Goal: Task Accomplishment & Management: Use online tool/utility

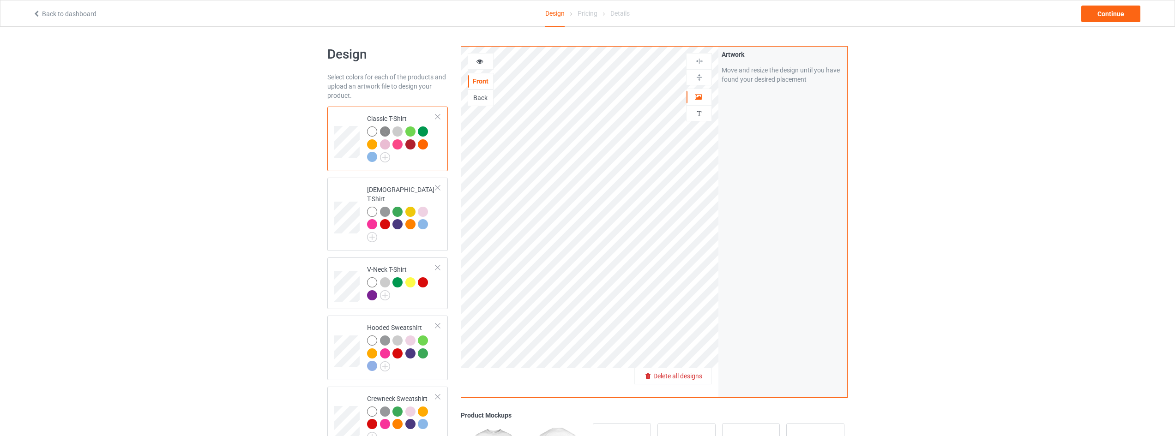
click at [693, 379] on span "Delete all designs" at bounding box center [677, 376] width 49 height 7
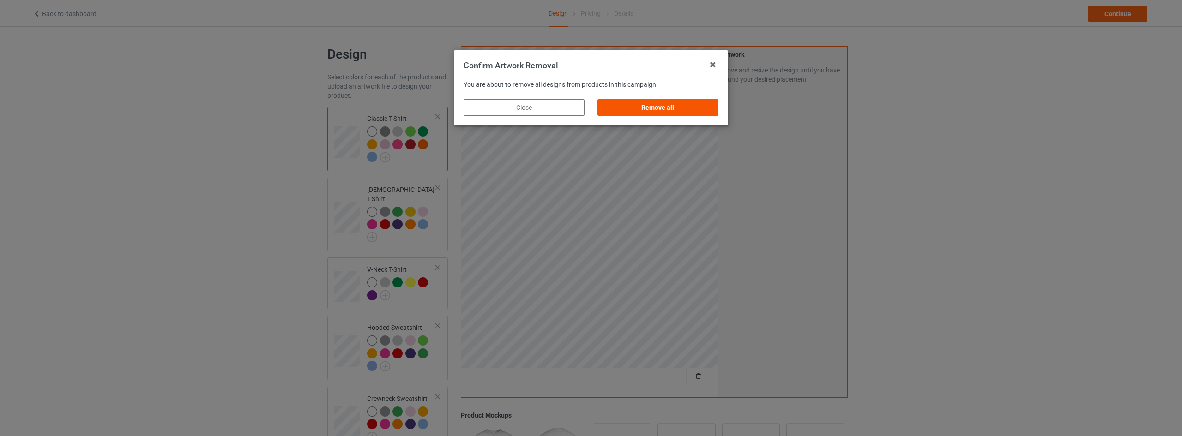
click at [678, 112] on div "Remove all" at bounding box center [657, 107] width 121 height 17
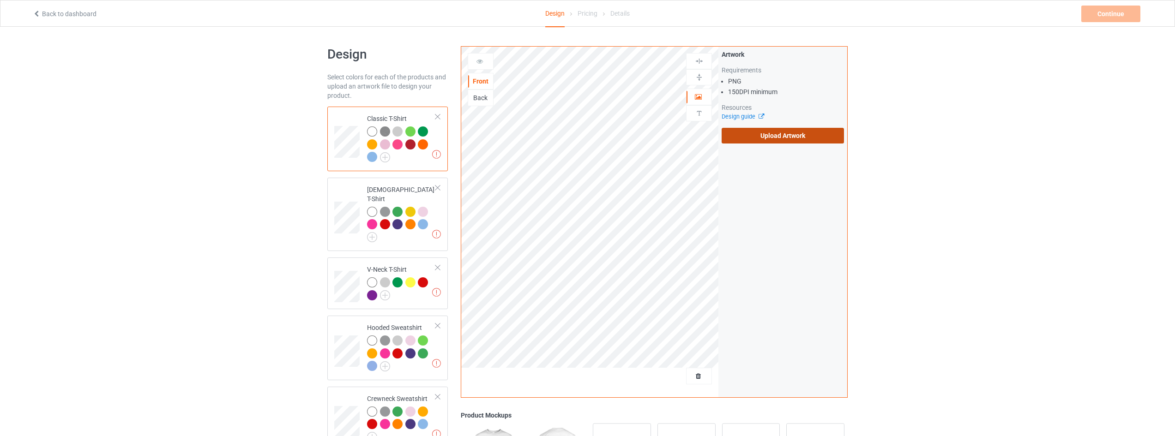
click at [796, 133] on label "Upload Artwork" at bounding box center [783, 136] width 122 height 16
click at [0, 0] on input "Upload Artwork" at bounding box center [0, 0] width 0 height 0
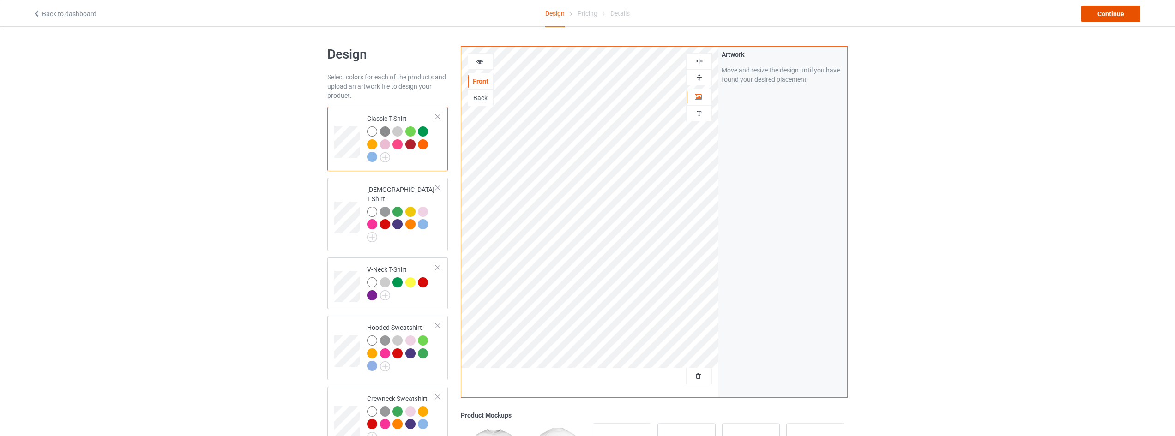
click at [1101, 13] on div "Continue" at bounding box center [1110, 14] width 59 height 17
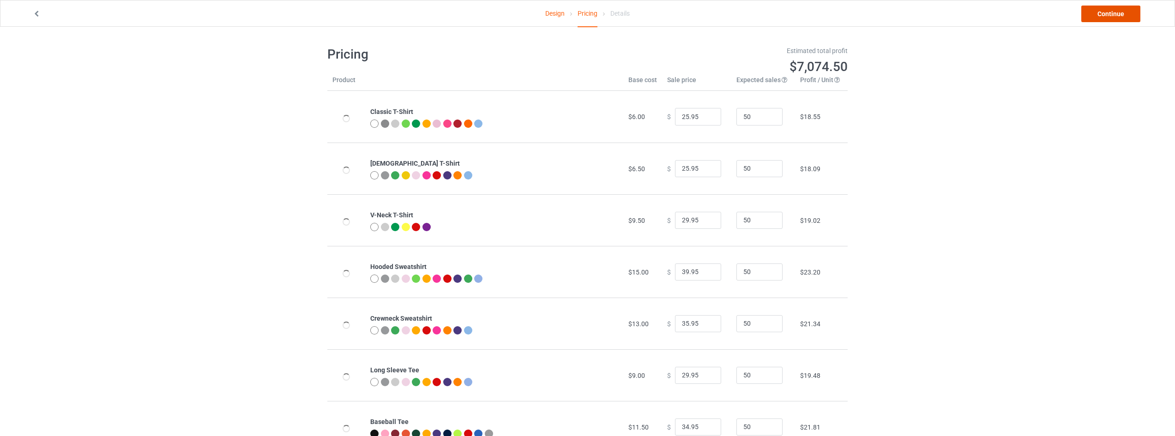
click at [1103, 12] on link "Continue" at bounding box center [1110, 14] width 59 height 17
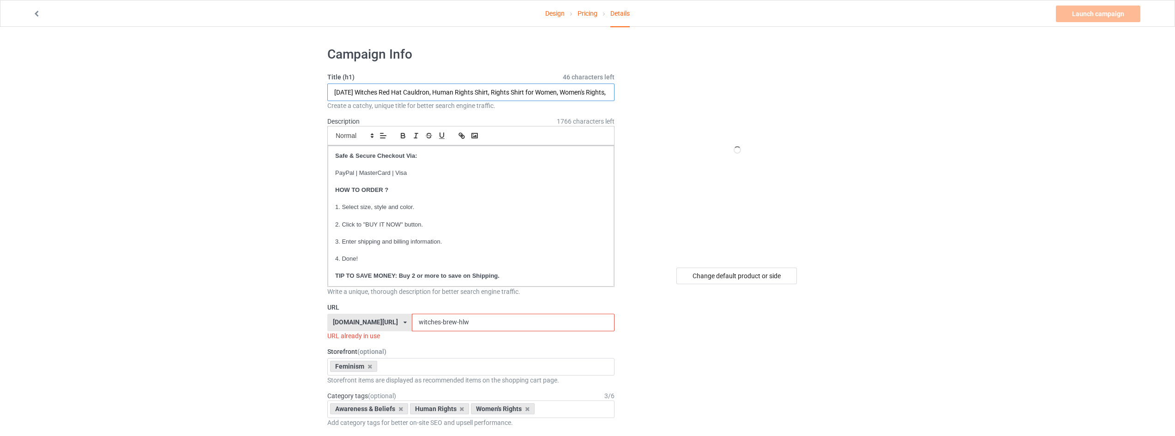
drag, startPoint x: 440, startPoint y: 90, endPoint x: 0, endPoint y: 96, distance: 440.0
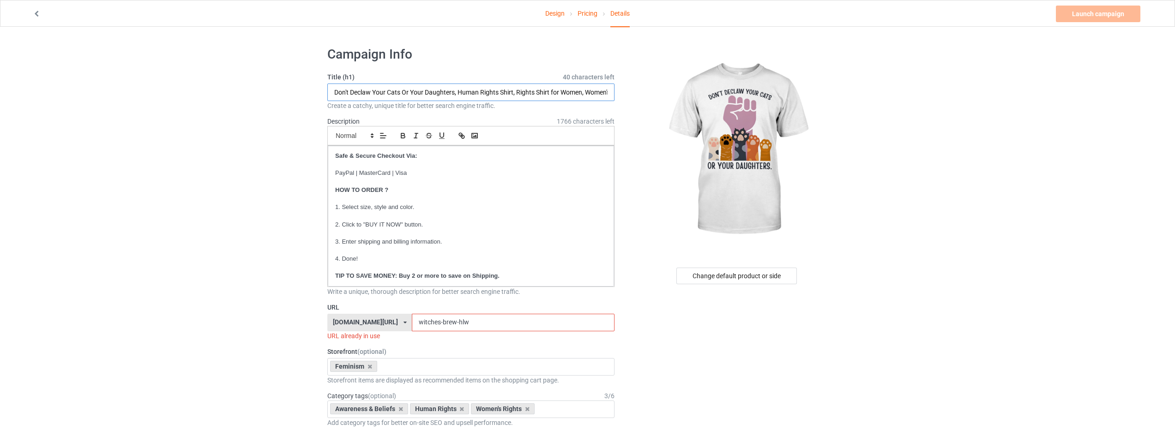
type input "Don't Declaw Your Cats Or Your Daughters, Human Rights Shirt, Rights Shirt for …"
drag, startPoint x: 476, startPoint y: 321, endPoint x: 193, endPoint y: 287, distance: 285.5
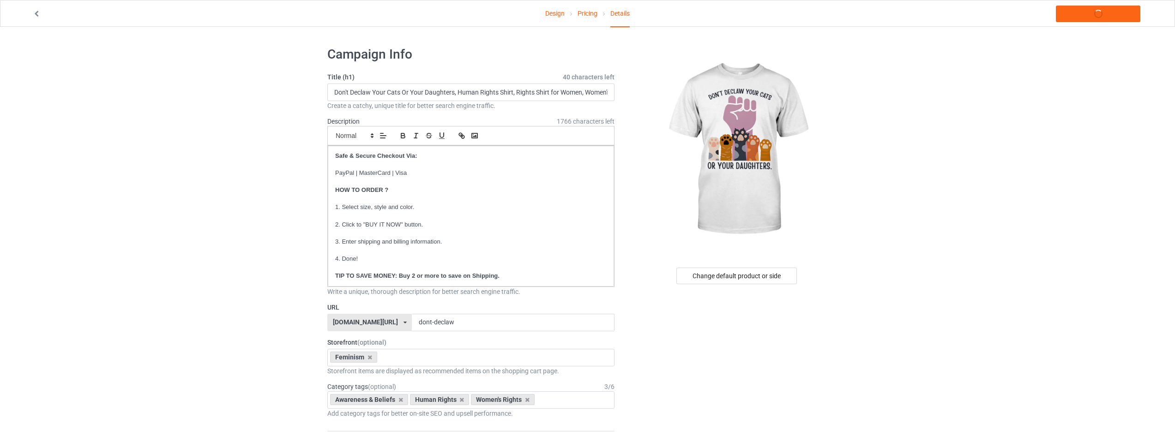
click at [437, 324] on input "dont-declaw" at bounding box center [513, 323] width 202 height 18
type input "do-not-declaw"
click at [1088, 12] on link "Launch campaign" at bounding box center [1098, 14] width 84 height 17
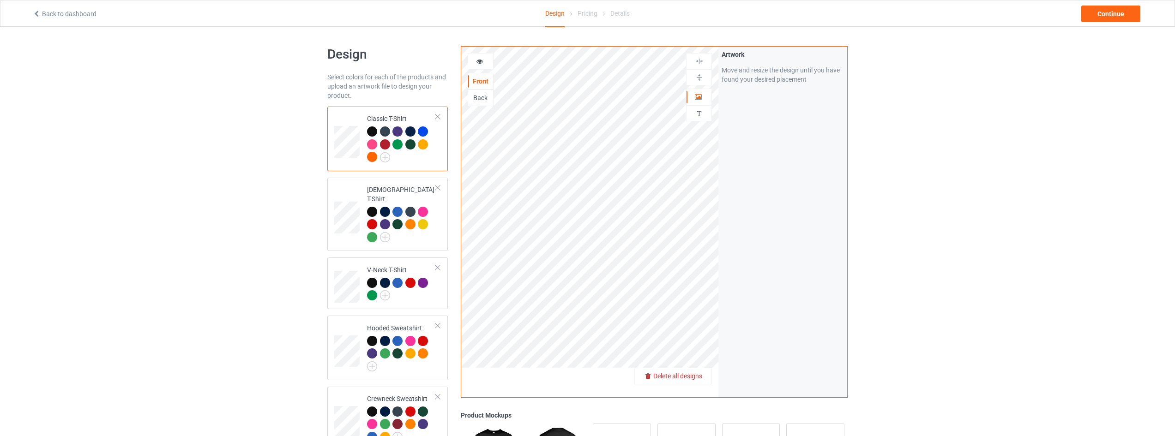
click at [691, 377] on span "Delete all designs" at bounding box center [677, 376] width 49 height 7
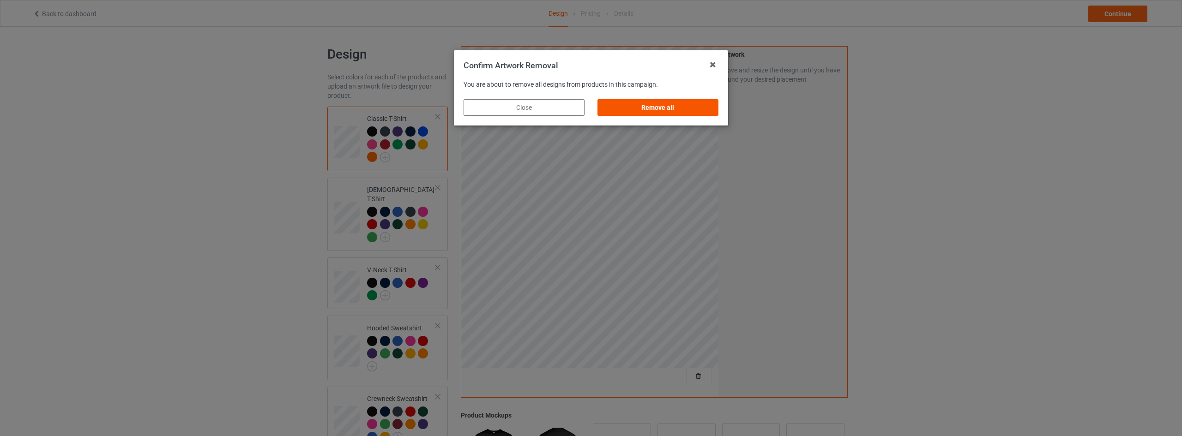
click at [672, 103] on div "Remove all" at bounding box center [657, 107] width 121 height 17
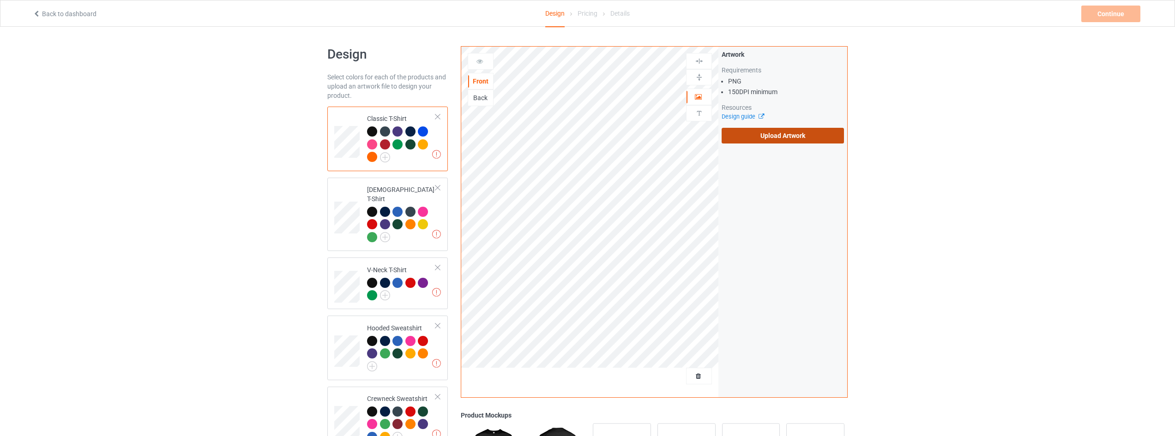
click at [780, 140] on label "Upload Artwork" at bounding box center [783, 136] width 122 height 16
click at [0, 0] on input "Upload Artwork" at bounding box center [0, 0] width 0 height 0
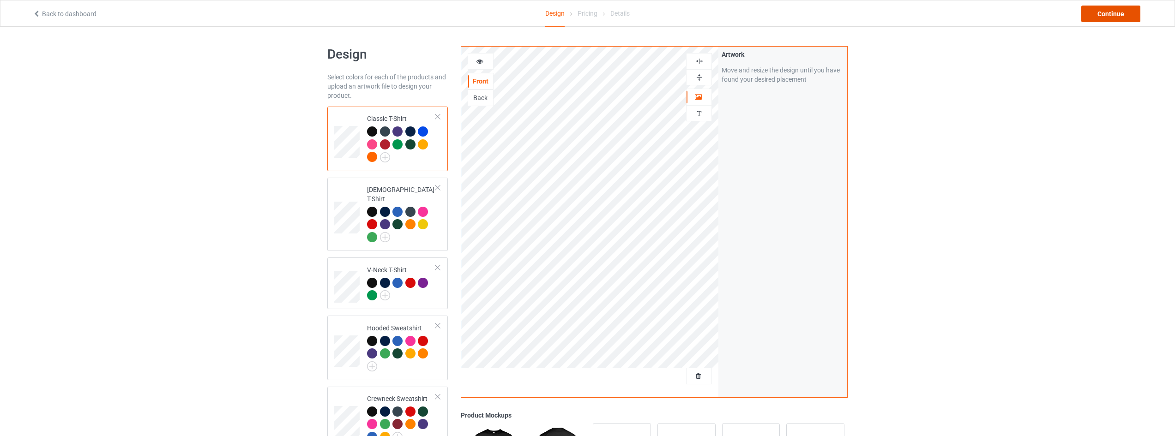
click at [1120, 10] on div "Continue" at bounding box center [1110, 14] width 59 height 17
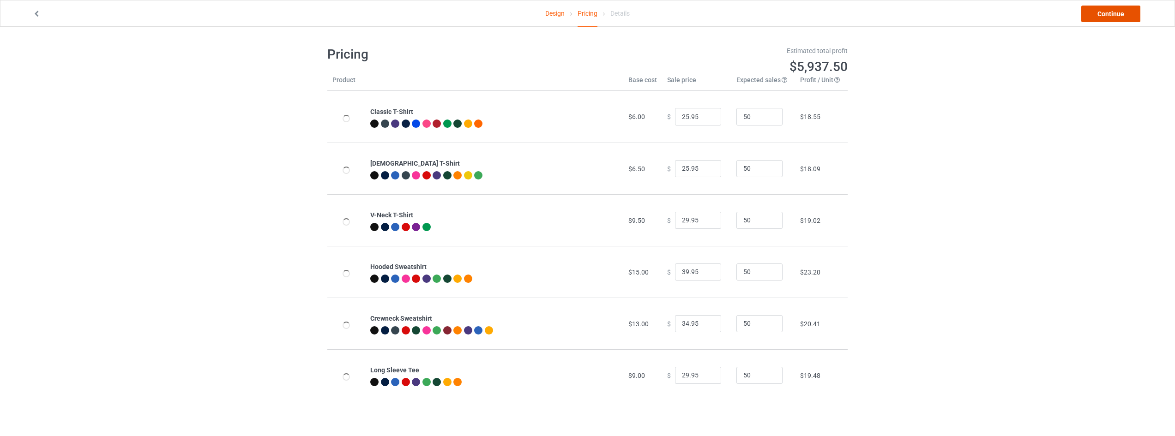
click at [1120, 11] on link "Continue" at bounding box center [1110, 14] width 59 height 17
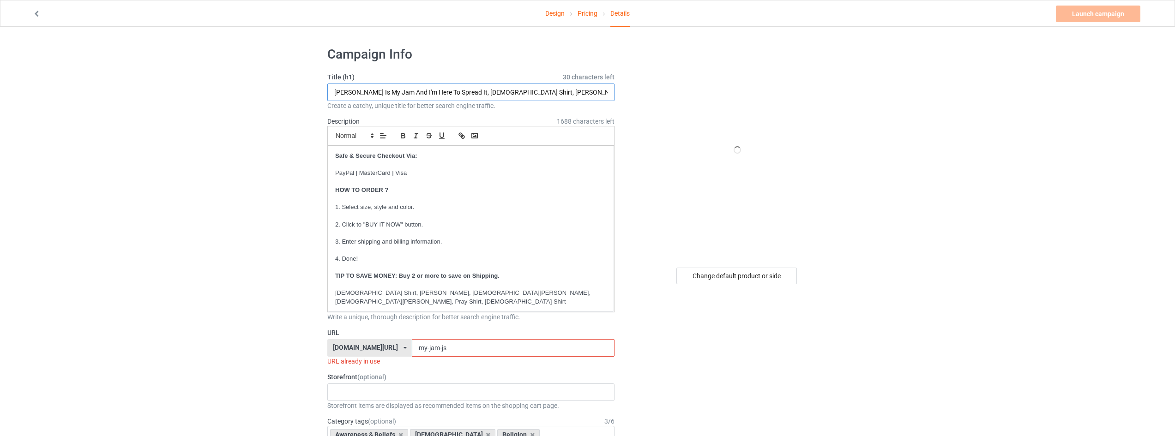
click at [429, 90] on input "Jesus Is My Jam And I'm Here To Spread It, God Shirt, Faith Shirt, Christian Sh…" at bounding box center [470, 93] width 287 height 18
drag, startPoint x: 457, startPoint y: 91, endPoint x: 72, endPoint y: 91, distance: 384.1
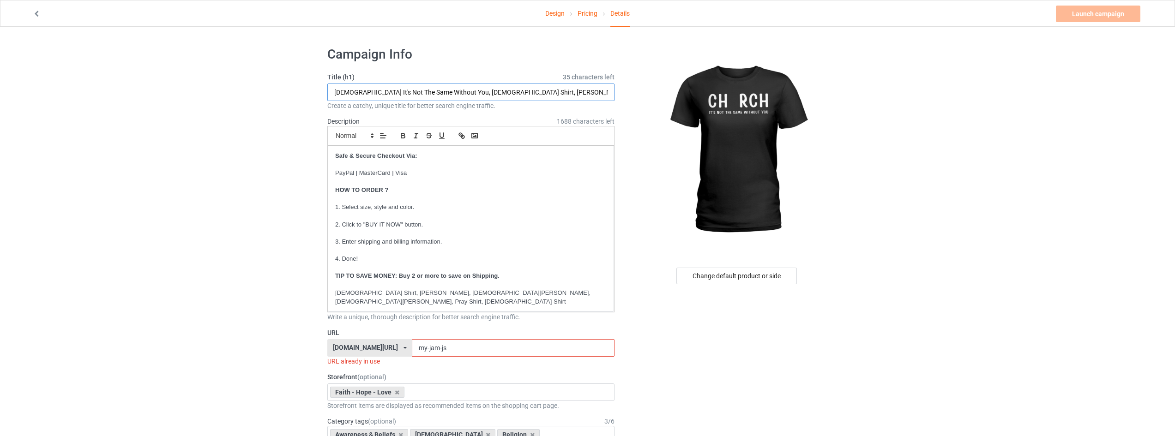
type input "Church It's Not The Same Without You, God Shirt, Faith Shirt, Christian Shirt, …"
drag, startPoint x: 447, startPoint y: 338, endPoint x: 795, endPoint y: 334, distance: 348.1
click at [338, 339] on div "faithhopeloveshirts.com/ animalplanetclothing.com/ besthippiestyles.com/ clawsa…" at bounding box center [470, 348] width 287 height 18
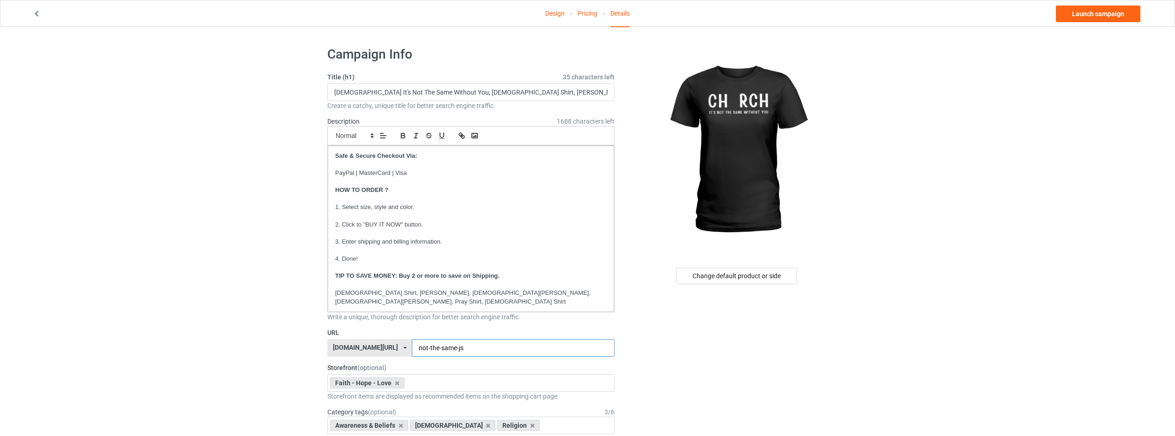
type input "not-the-same-js"
click at [1090, 14] on link "Launch campaign" at bounding box center [1098, 14] width 84 height 17
